Goal: Book appointment/travel/reservation

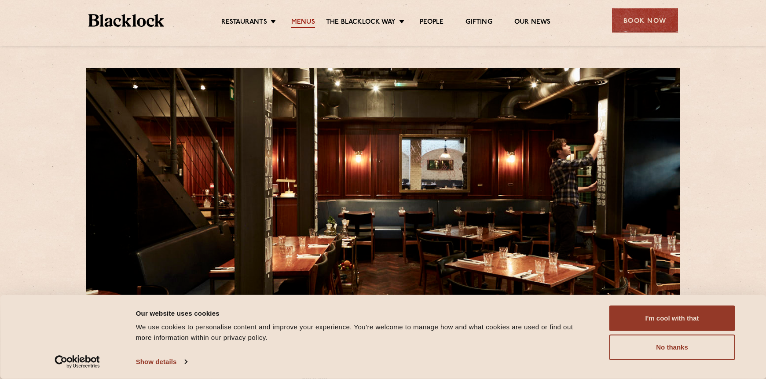
click at [300, 21] on link "Menus" at bounding box center [303, 23] width 24 height 10
click at [636, 21] on div "Book Now" at bounding box center [645, 20] width 66 height 24
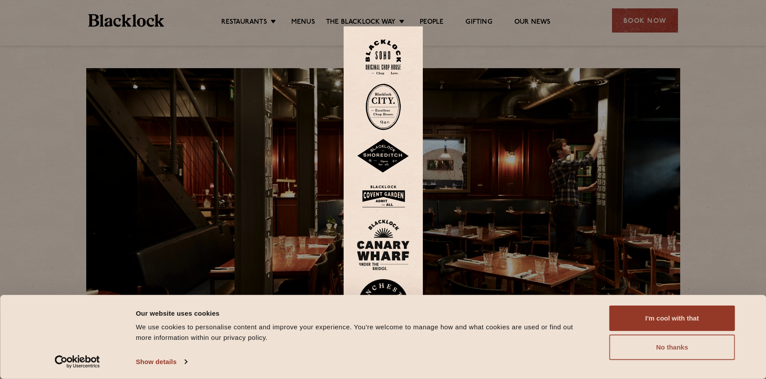
click at [661, 347] on button "No thanks" at bounding box center [672, 348] width 126 height 26
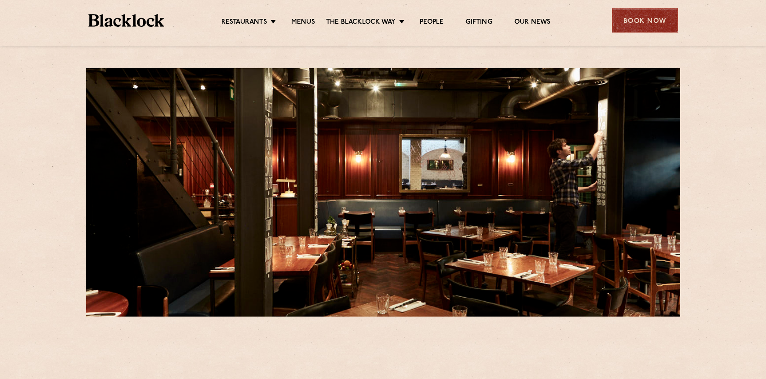
click at [648, 14] on div "Book Now" at bounding box center [645, 20] width 66 height 24
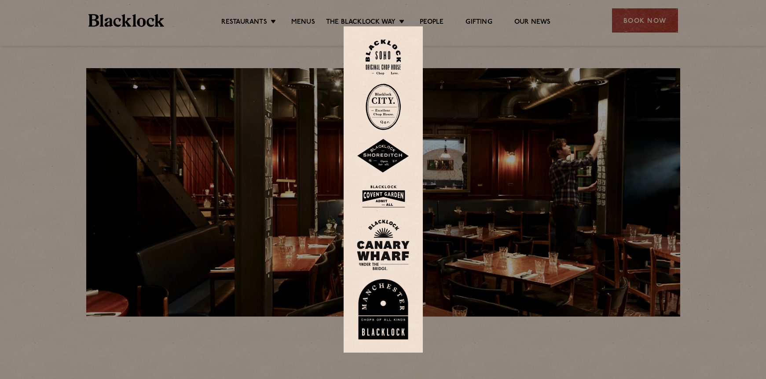
click at [381, 49] on img at bounding box center [383, 58] width 35 height 36
